Goal: Information Seeking & Learning: Find specific fact

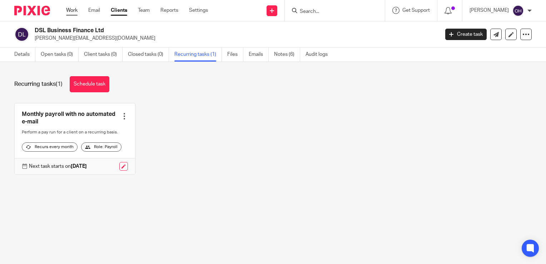
click at [77, 11] on link "Work" at bounding box center [71, 10] width 11 height 7
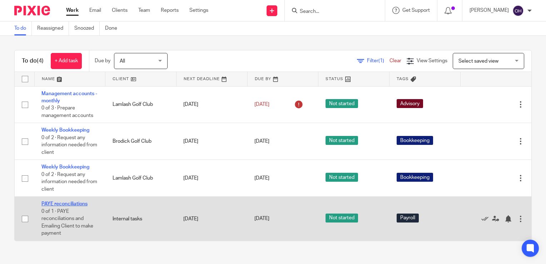
click at [70, 203] on link "PAYE reconciliations" at bounding box center [64, 203] width 46 height 5
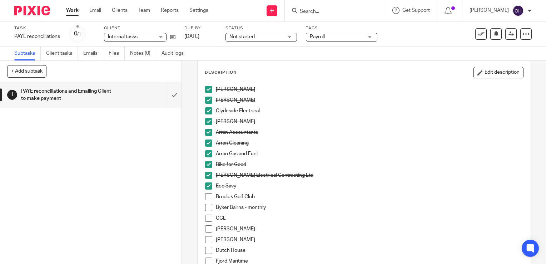
scroll to position [36, 0]
click at [207, 197] on span at bounding box center [208, 195] width 7 height 7
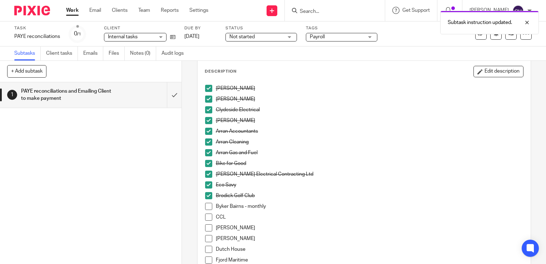
click at [207, 206] on span at bounding box center [208, 206] width 7 height 7
click at [205, 215] on span at bounding box center [208, 216] width 7 height 7
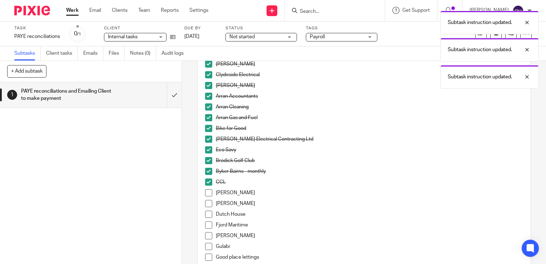
scroll to position [72, 0]
click at [207, 204] on span at bounding box center [208, 202] width 7 height 7
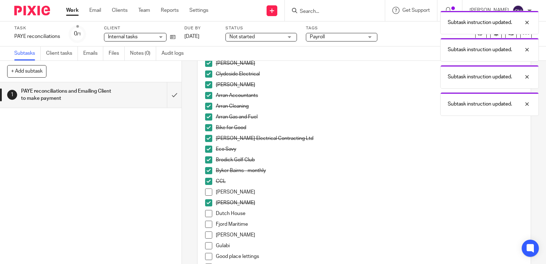
click at [207, 214] on span at bounding box center [208, 213] width 7 height 7
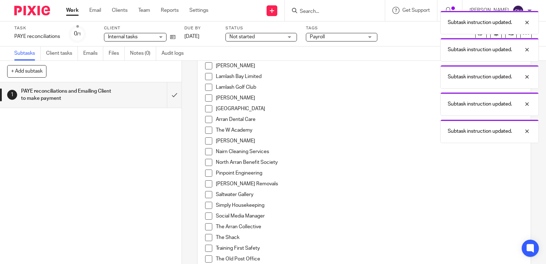
scroll to position [250, 0]
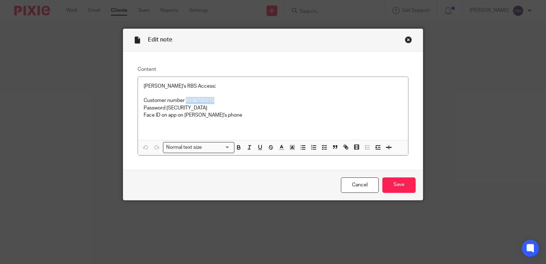
click at [408, 38] on div "Close this dialog window" at bounding box center [408, 39] width 7 height 7
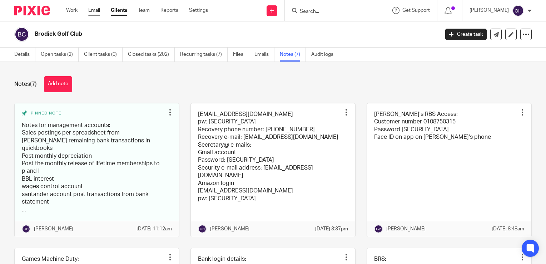
drag, startPoint x: 0, startPoint y: 0, endPoint x: 92, endPoint y: 14, distance: 92.9
click at [92, 14] on link "Email" at bounding box center [94, 10] width 12 height 7
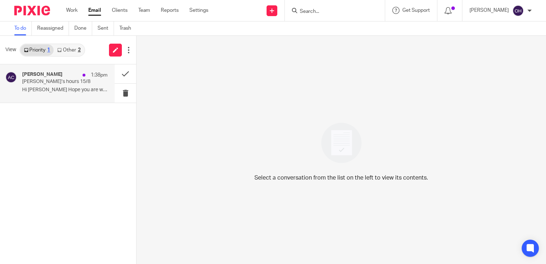
click at [59, 74] on h4 "[PERSON_NAME]" at bounding box center [42, 75] width 40 height 6
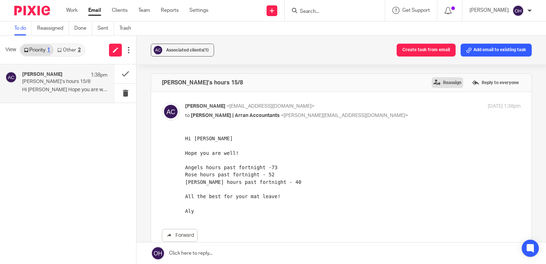
click at [433, 82] on label "Reassign" at bounding box center [447, 82] width 31 height 11
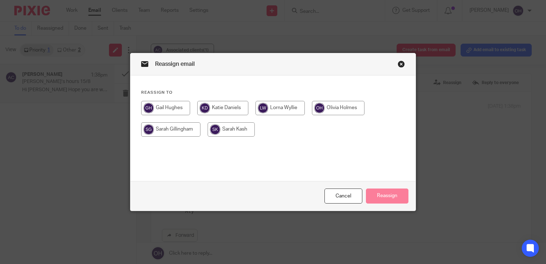
click at [182, 132] on input "radio" at bounding box center [170, 129] width 59 height 14
radio input "true"
click at [380, 197] on button "Reassign" at bounding box center [387, 195] width 43 height 15
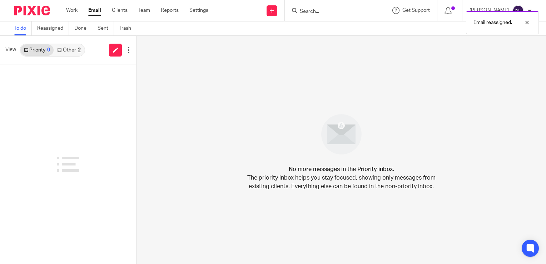
click at [77, 51] on link "Other 2" at bounding box center [69, 49] width 30 height 11
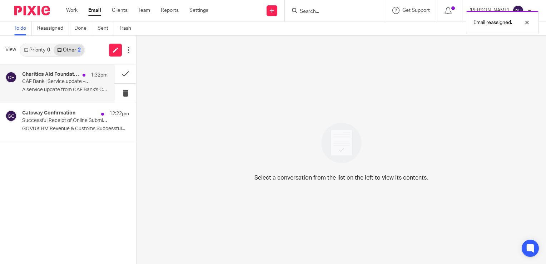
click at [70, 80] on p "CAF Bank | Service update – 15 August 2025" at bounding box center [56, 82] width 68 height 6
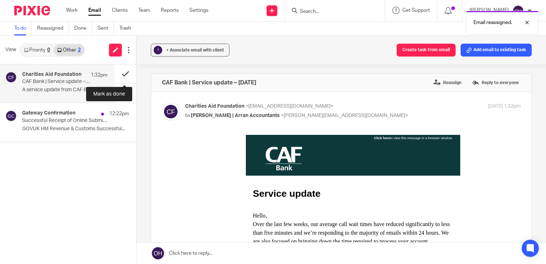
click at [125, 73] on button at bounding box center [125, 73] width 21 height 19
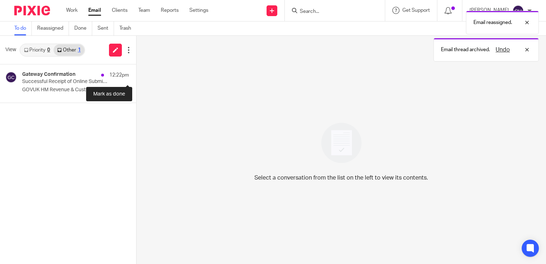
click at [136, 73] on button at bounding box center [139, 73] width 6 height 19
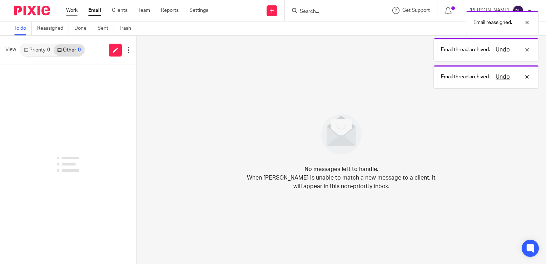
click at [71, 7] on link "Work" at bounding box center [71, 10] width 11 height 7
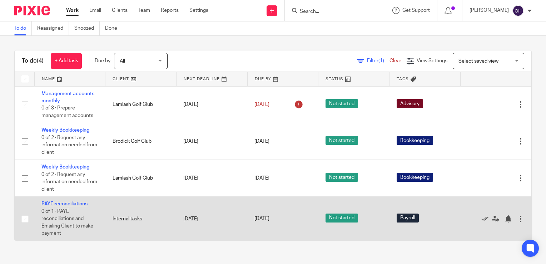
click at [79, 206] on link "PAYE reconciliations" at bounding box center [64, 203] width 46 height 5
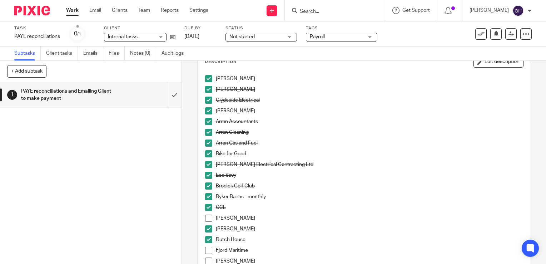
scroll to position [72, 0]
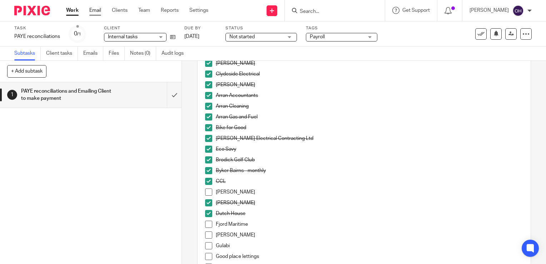
click at [95, 14] on div "Work Email Clients Team Reports Settings Work Email Clients Team Reports Settin…" at bounding box center [139, 10] width 160 height 21
click at [94, 10] on link "Email" at bounding box center [95, 10] width 12 height 7
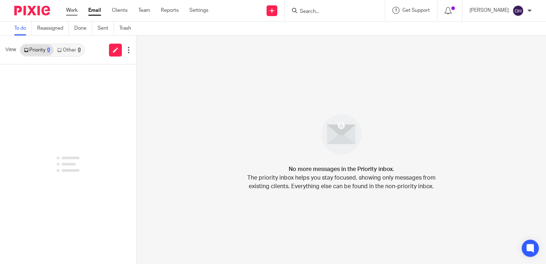
click at [76, 9] on link "Work" at bounding box center [71, 10] width 11 height 7
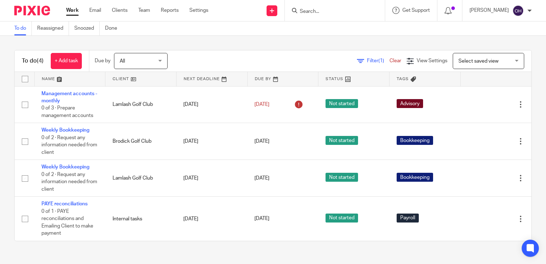
click at [322, 11] on input "Search" at bounding box center [331, 12] width 64 height 6
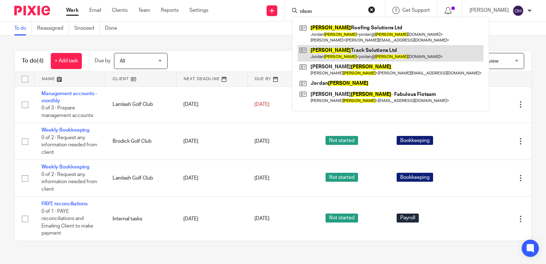
type input "nlson"
click at [354, 51] on link at bounding box center [391, 53] width 186 height 16
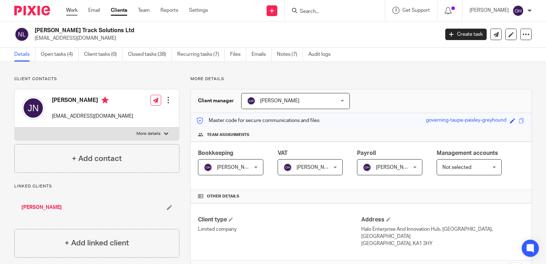
click at [69, 4] on div "Work Email Clients Team Reports Settings Work Email Clients Team Reports Settin…" at bounding box center [139, 10] width 160 height 21
click at [70, 10] on link "Work" at bounding box center [71, 10] width 11 height 7
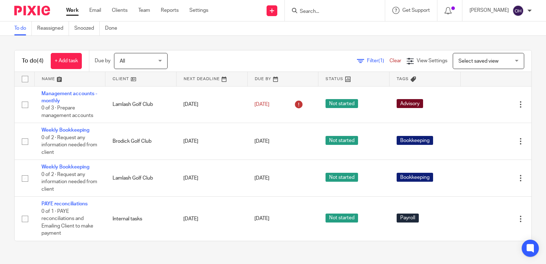
click at [326, 14] on input "Search" at bounding box center [331, 12] width 64 height 6
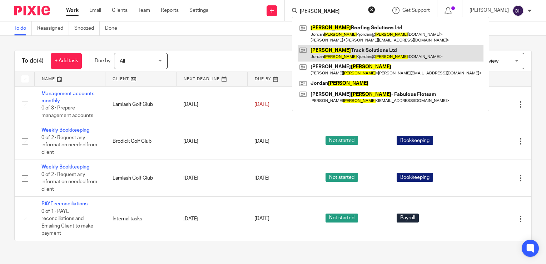
type input "[PERSON_NAME]"
click at [355, 50] on link at bounding box center [391, 53] width 186 height 16
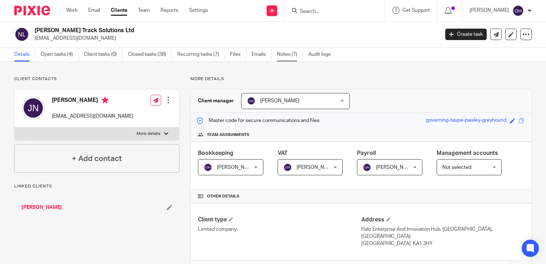
click at [294, 54] on link "Notes (7)" at bounding box center [290, 55] width 26 height 14
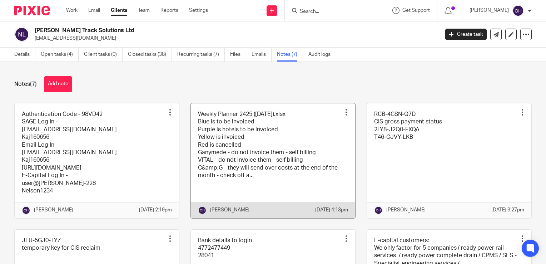
click at [258, 131] on link at bounding box center [273, 160] width 164 height 115
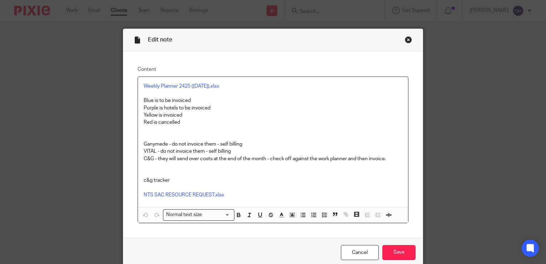
click at [196, 90] on p at bounding box center [273, 93] width 259 height 7
click at [195, 86] on link "Weekly Planner 2425 (19.08.2024).xlsx" at bounding box center [181, 86] width 75 height 5
click at [199, 103] on link "https://nelsonts.sharepoint.com/:x:/s/NelsonTrackSolutions/EWV7X8S8n0dMiRVc7WIu…" at bounding box center [207, 99] width 51 height 7
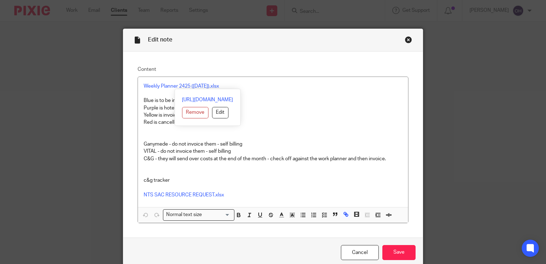
click at [341, 145] on p "Ganymede - do not invoice them - self billing" at bounding box center [273, 144] width 259 height 7
click at [409, 36] on div "Close this dialog window" at bounding box center [408, 39] width 7 height 7
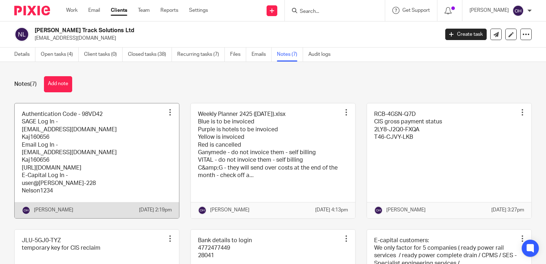
click at [110, 138] on link at bounding box center [97, 160] width 164 height 115
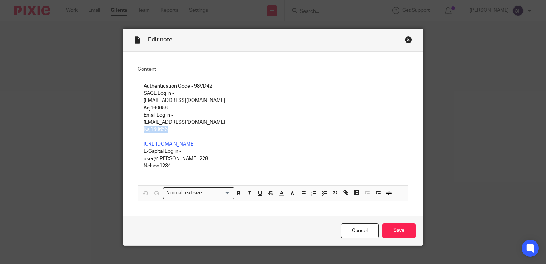
drag, startPoint x: 172, startPoint y: 128, endPoint x: 136, endPoint y: 129, distance: 36.5
click at [138, 129] on div "Authentication Code - 98VD42 SAGE Log In - [EMAIL_ADDRESS][DOMAIN_NAME] Kaj1606…" at bounding box center [273, 131] width 270 height 108
copy p "Kaj160656"
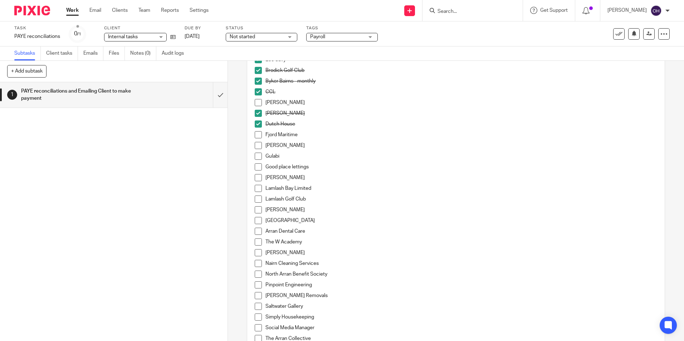
scroll to position [143, 0]
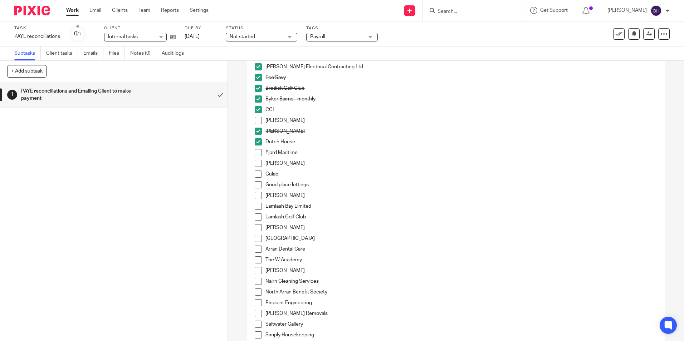
click at [256, 149] on li "Dutch House" at bounding box center [456, 143] width 402 height 11
click at [255, 152] on span at bounding box center [258, 152] width 7 height 7
